Goal: Task Accomplishment & Management: Use online tool/utility

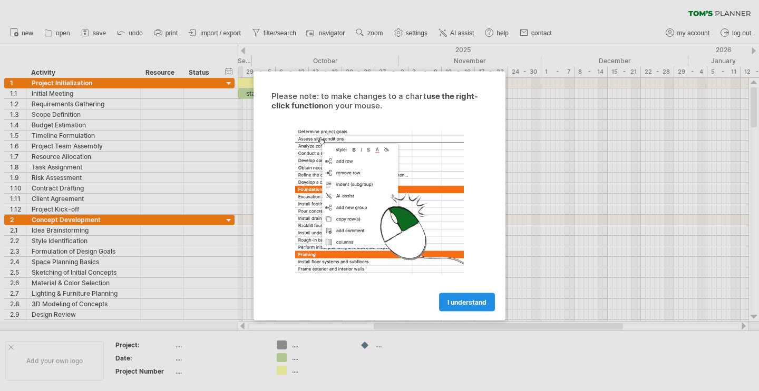
click at [470, 301] on span "I understand" at bounding box center [466, 302] width 39 height 8
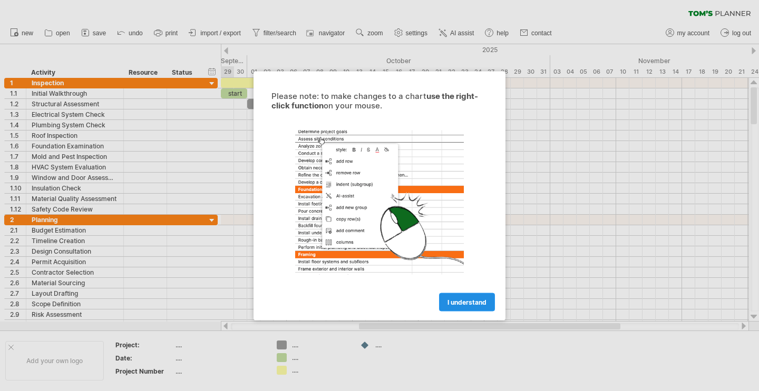
click at [461, 300] on span "I understand" at bounding box center [466, 302] width 39 height 8
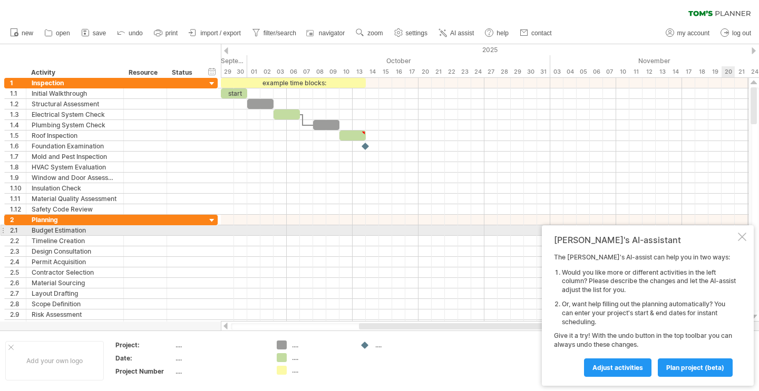
click at [739, 235] on div at bounding box center [741, 237] width 8 height 8
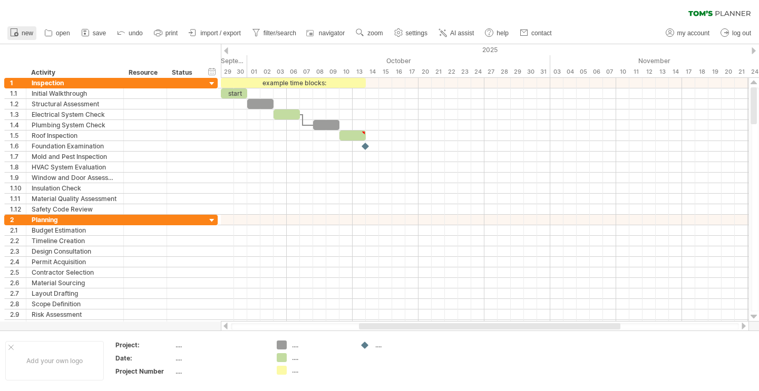
click at [24, 33] on span "new" at bounding box center [28, 32] width 12 height 7
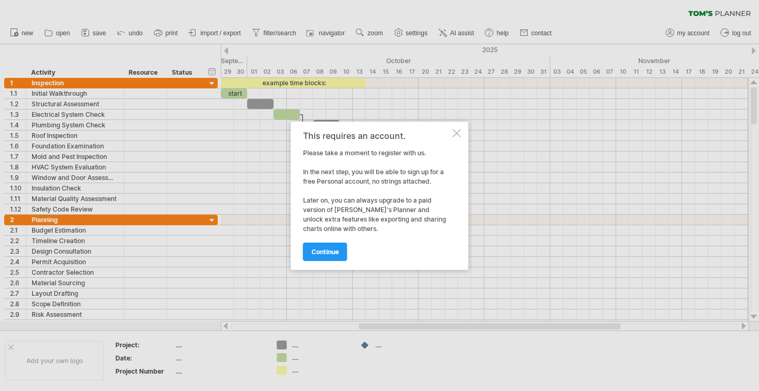
click at [313, 231] on div "This requires an account. Please take a moment to register with us. In the next…" at bounding box center [376, 196] width 147 height 130
click at [313, 239] on div "continue" at bounding box center [376, 247] width 147 height 27
click at [316, 249] on span "continue" at bounding box center [324, 252] width 27 height 8
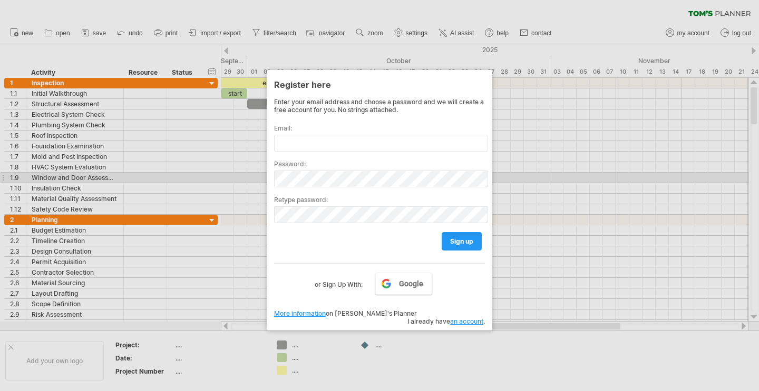
click at [518, 176] on div at bounding box center [379, 195] width 759 height 391
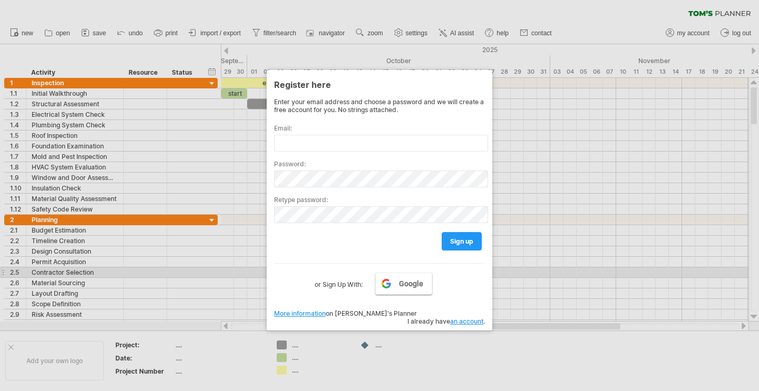
click at [424, 278] on link "Google" at bounding box center [403, 284] width 57 height 22
